Goal: Communication & Community: Answer question/provide support

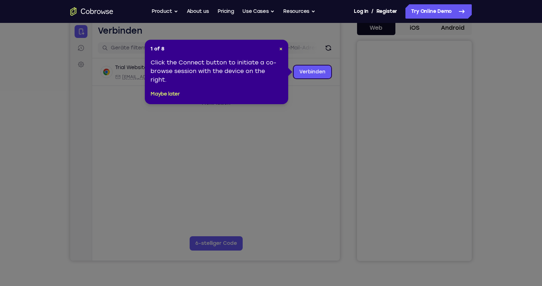
scroll to position [72, 0]
click at [280, 51] on span "×" at bounding box center [280, 49] width 3 height 6
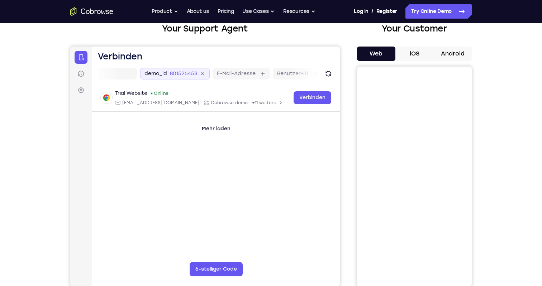
scroll to position [0, 79]
click at [84, 85] on link "Einstellungen" at bounding box center [81, 90] width 13 height 13
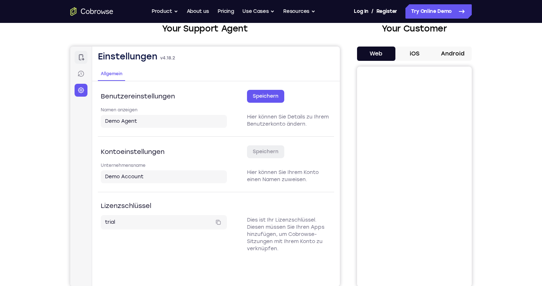
click at [83, 59] on icon at bounding box center [81, 57] width 5 height 6
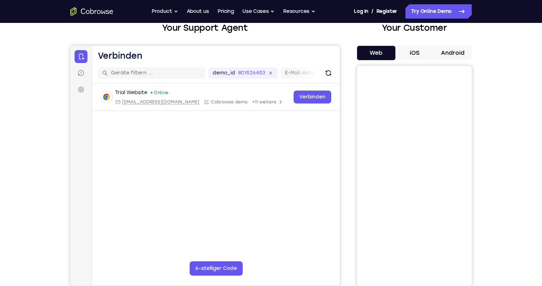
scroll to position [60, 0]
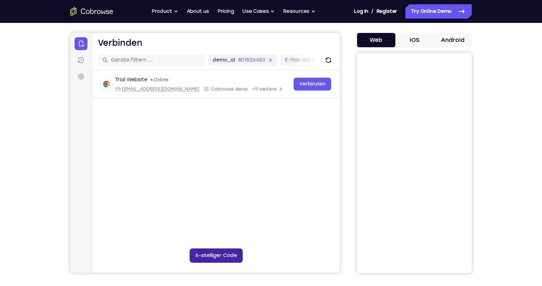
click at [215, 258] on button "6-stelliger Code" at bounding box center [216, 256] width 53 height 14
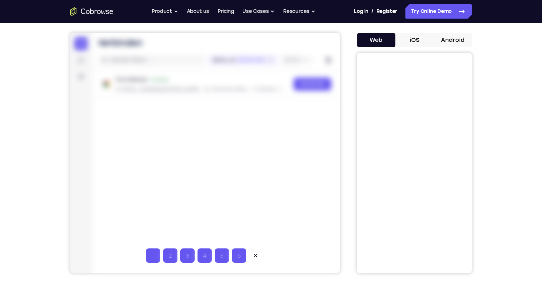
type input "1"
type input "9"
type input "5"
type input "2"
type input "6"
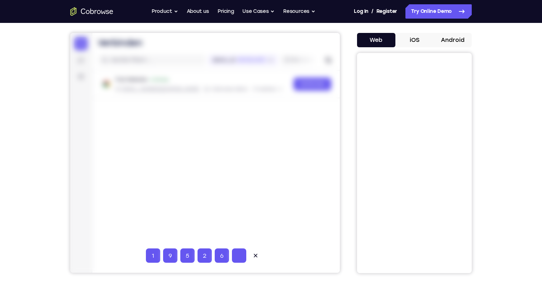
type input "8"
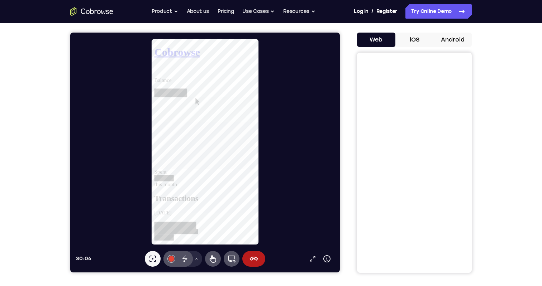
scroll to position [58, 0]
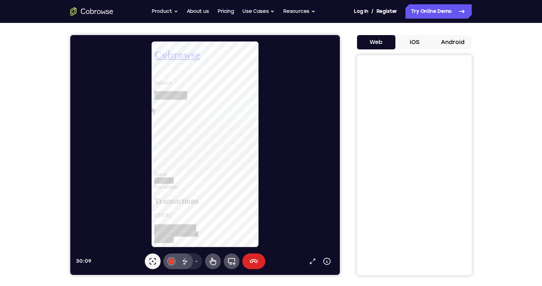
click at [253, 268] on button "Sitzung beenden" at bounding box center [253, 262] width 23 height 16
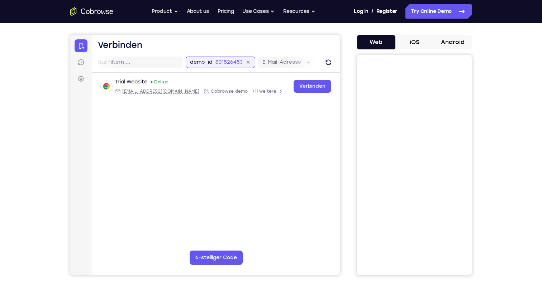
click at [248, 62] on div "801526453" at bounding box center [232, 62] width 35 height 7
click at [248, 62] on div "E-Mail-Adresse" at bounding box center [273, 62] width 57 height 11
click at [137, 63] on div "demo_id 801526453" at bounding box center [140, 62] width 69 height 11
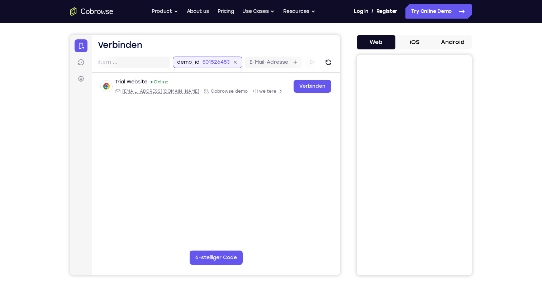
drag, startPoint x: 202, startPoint y: 61, endPoint x: 228, endPoint y: 61, distance: 26.2
click at [228, 61] on input "801526453" at bounding box center [215, 62] width 27 height 7
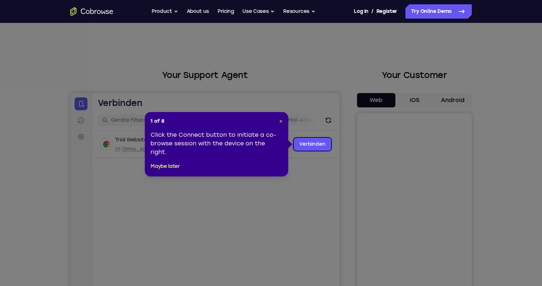
click at [280, 122] on span "×" at bounding box center [280, 121] width 3 height 6
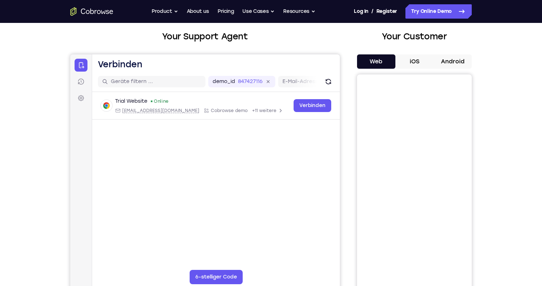
scroll to position [32, 0]
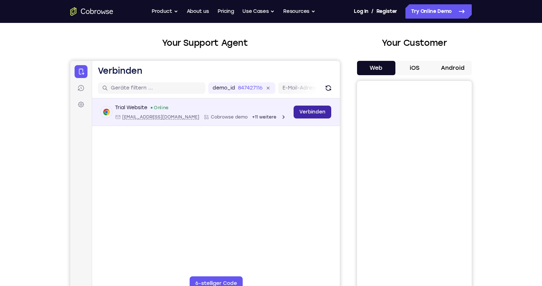
click at [315, 114] on link "Verbinden" at bounding box center [312, 112] width 38 height 13
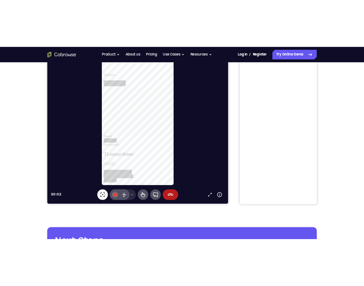
scroll to position [0, 0]
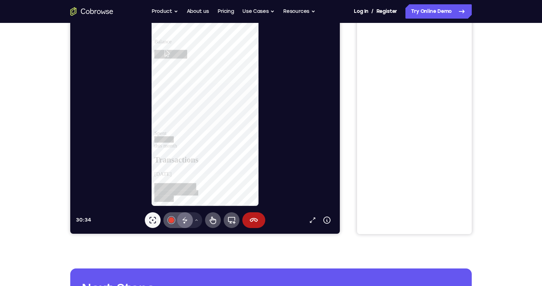
click at [183, 221] on icon at bounding box center [185, 220] width 9 height 9
click at [195, 220] on icon at bounding box center [196, 220] width 4 height 4
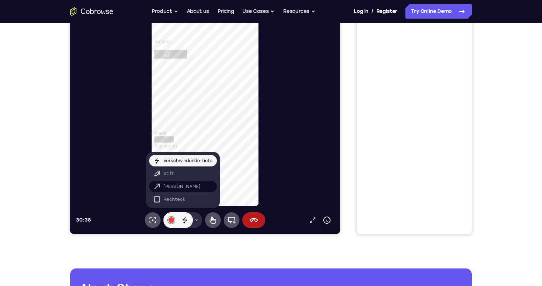
click at [188, 186] on button "[PERSON_NAME]" at bounding box center [183, 186] width 68 height 11
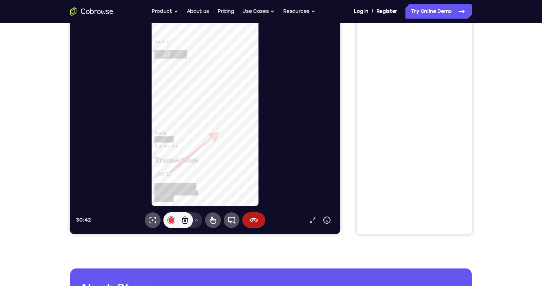
click at [277, 132] on div at bounding box center [208, 103] width 264 height 207
click at [184, 220] on icon at bounding box center [185, 220] width 9 height 9
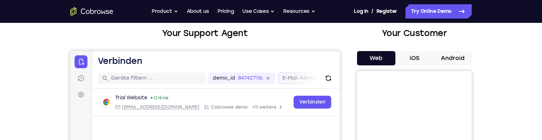
scroll to position [47, 0]
